Goal: Task Accomplishment & Management: Use online tool/utility

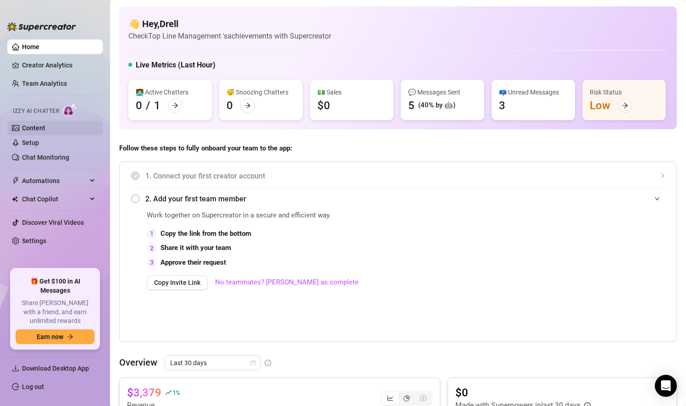
click at [45, 126] on link "Content" at bounding box center [33, 127] width 23 height 7
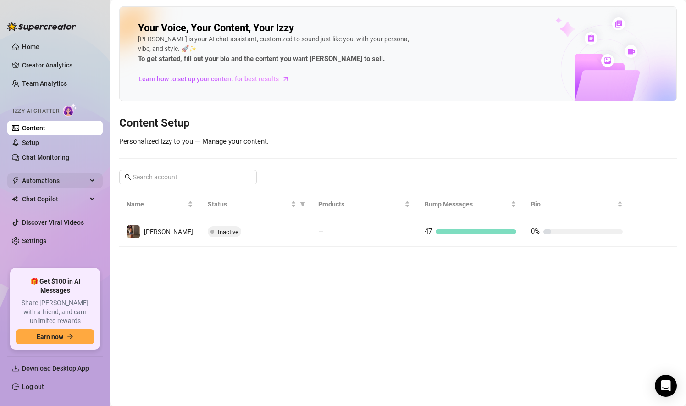
click at [46, 177] on span "Automations" at bounding box center [54, 180] width 65 height 15
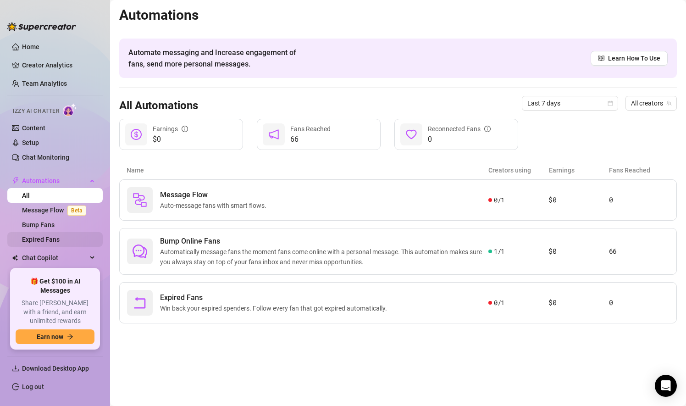
scroll to position [36, 0]
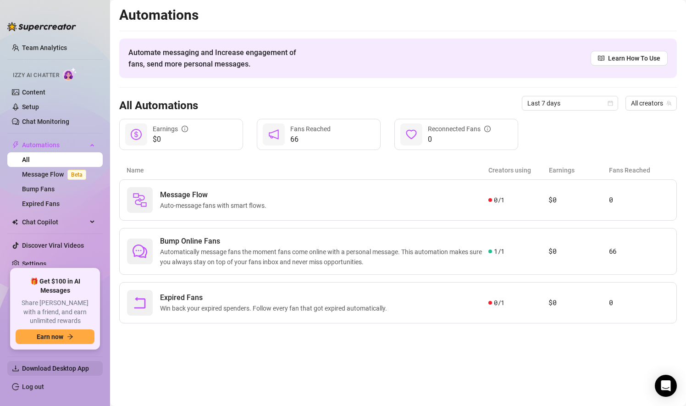
click at [41, 369] on span "Download Desktop App" at bounding box center [55, 367] width 67 height 7
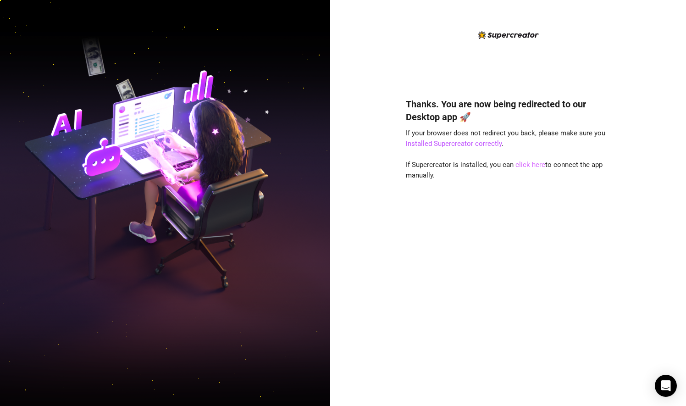
click at [524, 165] on link "click here" at bounding box center [530, 164] width 30 height 8
click at [450, 145] on link "installed Supercreator correctly" at bounding box center [454, 143] width 96 height 8
